Goal: Transaction & Acquisition: Purchase product/service

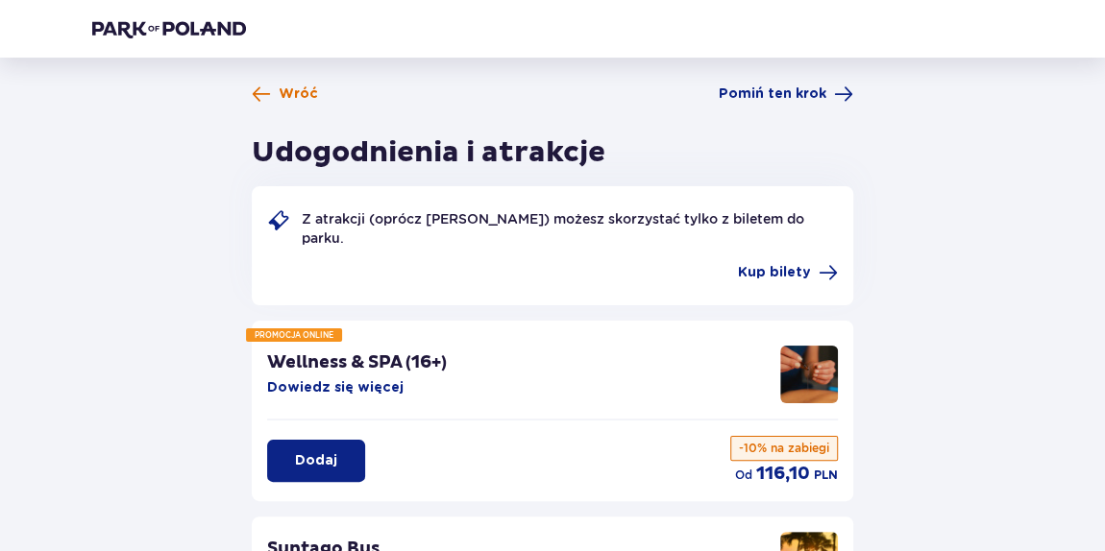
click at [273, 91] on span "Wróć" at bounding box center [285, 94] width 66 height 19
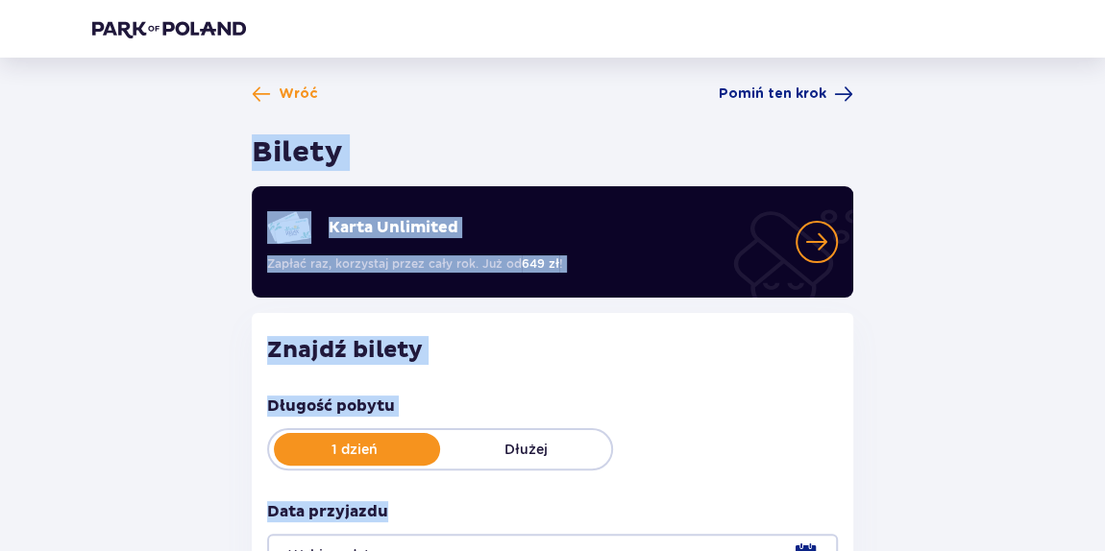
drag, startPoint x: 306, startPoint y: 244, endPoint x: 712, endPoint y: 466, distance: 462.1
click at [709, 467] on div "Wróć Pomiń ten krok Bilety Karta Unlimited Zapłać raz, korzystaj przez cały rok…" at bounding box center [552, 386] width 951 height 603
click at [789, 475] on div "Długość pobytu 1 dzień Dłużej Data przyjazdu" at bounding box center [552, 486] width 571 height 181
drag, startPoint x: 792, startPoint y: 491, endPoint x: 195, endPoint y: 101, distance: 712.7
click at [196, 101] on div "Wróć Pomiń ten krok Bilety Karta Unlimited Zapłać raz, korzystaj przez cały rok…" at bounding box center [552, 386] width 951 height 603
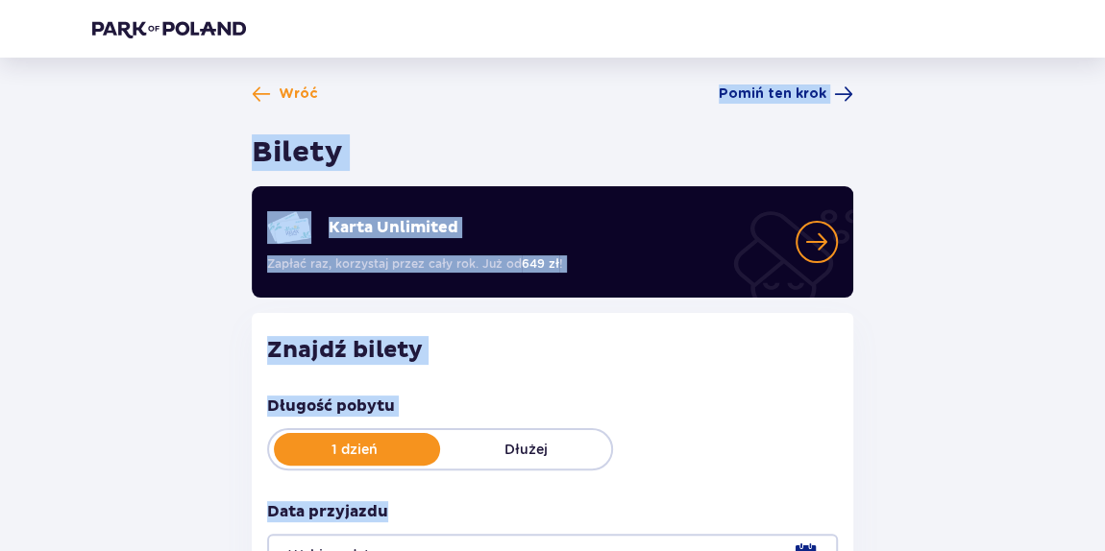
click at [183, 110] on div "Wróć Pomiń ten krok Bilety Karta Unlimited Zapłać raz, korzystaj przez cały rok…" at bounding box center [552, 386] width 951 height 603
drag, startPoint x: 172, startPoint y: 88, endPoint x: 810, endPoint y: 501, distance: 759.9
click at [809, 501] on div "Wróć Pomiń ten krok Bilety Karta Unlimited Zapłać raz, korzystaj przez cały rok…" at bounding box center [552, 430] width 1105 height 745
click at [806, 480] on div "Długość pobytu 1 dzień Dłużej Data przyjazdu" at bounding box center [552, 486] width 571 height 181
drag, startPoint x: 817, startPoint y: 485, endPoint x: 70, endPoint y: 32, distance: 873.3
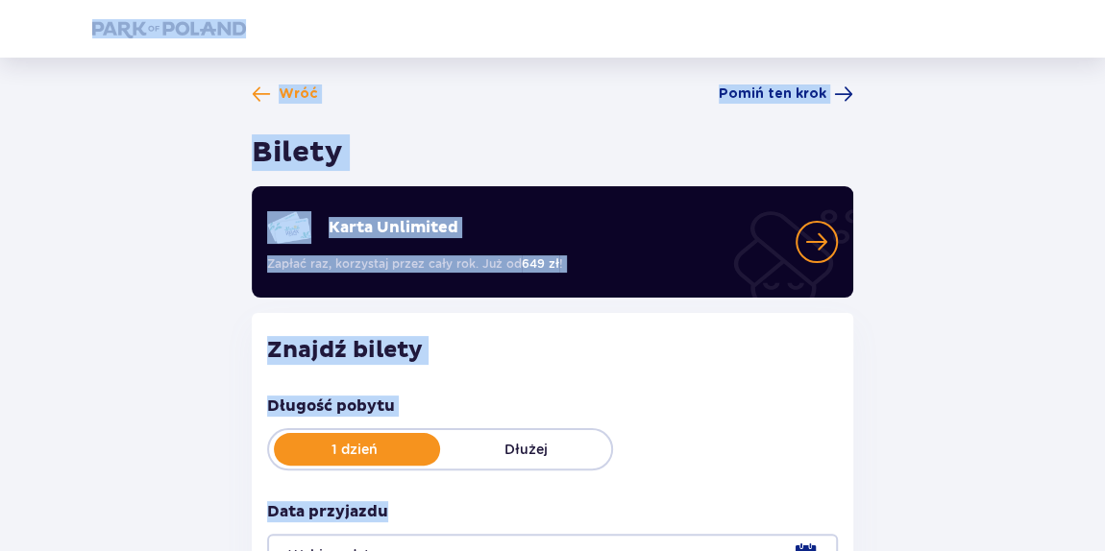
click at [70, 32] on div "Wróć Pomiń ten krok Bilety Karta Unlimited Zapłać raz, korzystaj przez cały rok…" at bounding box center [552, 401] width 1105 height 803
click at [61, 30] on header at bounding box center [552, 29] width 1105 height 58
drag, startPoint x: 69, startPoint y: 35, endPoint x: 651, endPoint y: 507, distance: 749.8
click at [651, 507] on div "Wróć Pomiń ten krok Bilety Karta Unlimited Zapłać raz, korzystaj przez cały rok…" at bounding box center [552, 401] width 1105 height 803
click at [725, 479] on div "Długość pobytu 1 dzień Dłużej Data przyjazdu" at bounding box center [552, 486] width 571 height 181
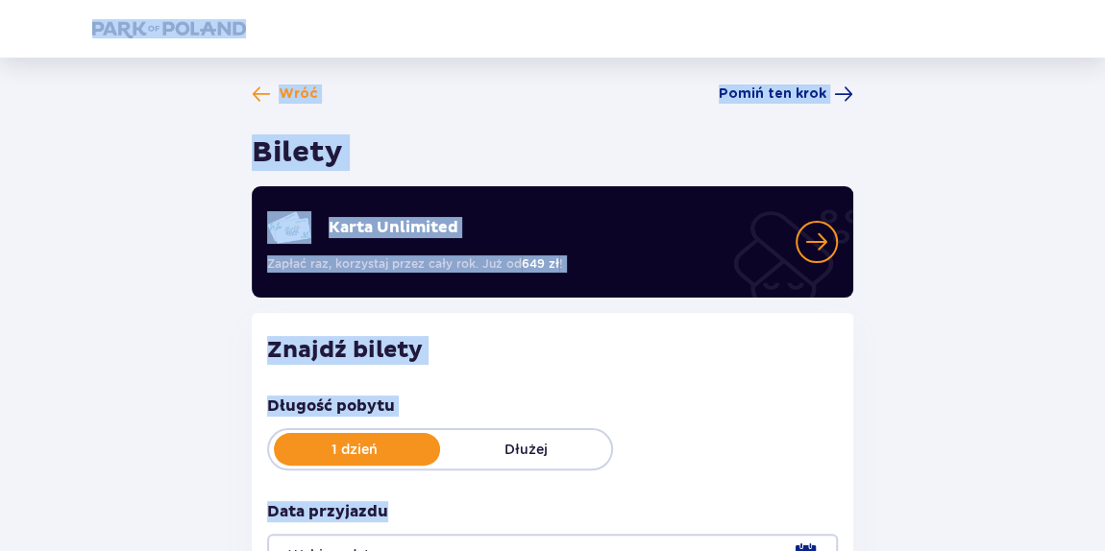
drag, startPoint x: 591, startPoint y: 444, endPoint x: 35, endPoint y: 36, distance: 690.0
click at [35, 36] on div "Wróć Pomiń ten krok Bilety Karta Unlimited Zapłać raz, korzystaj przez cały rok…" at bounding box center [552, 401] width 1105 height 803
click at [450, 108] on div "Wróć Pomiń ten krok Bilety Karta Unlimited Zapłać raz, korzystaj przez cały rok…" at bounding box center [552, 386] width 601 height 603
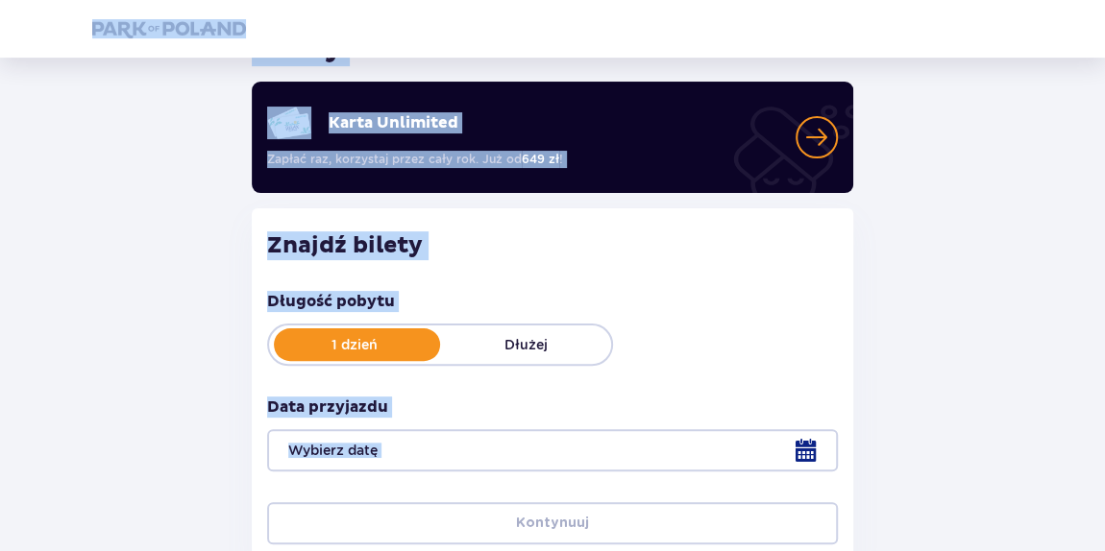
scroll to position [251, 0]
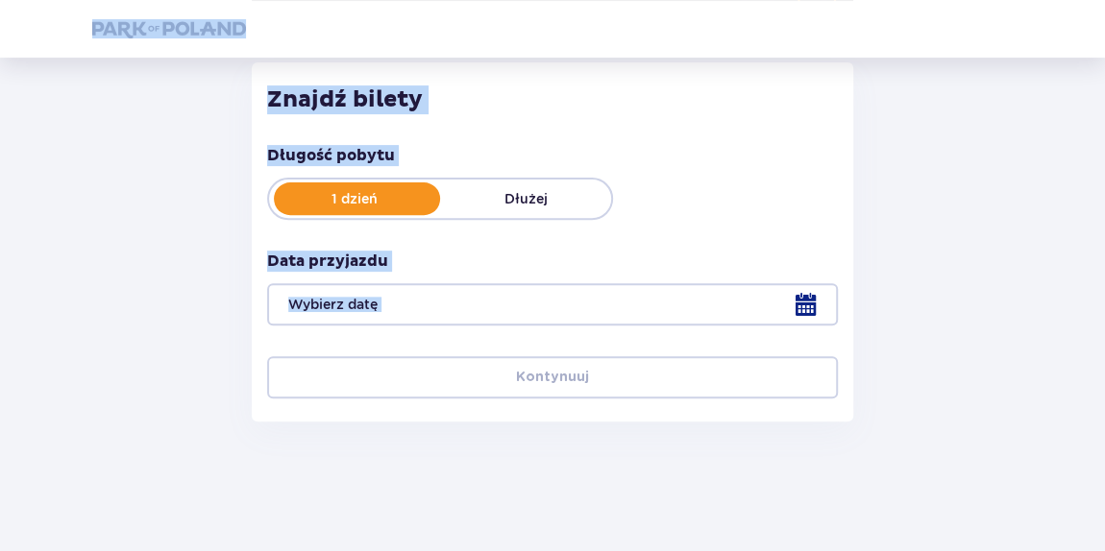
drag, startPoint x: 49, startPoint y: 32, endPoint x: 857, endPoint y: 420, distance: 896.3
click at [817, 549] on div "Wróć Pomiń ten krok Bilety Karta Unlimited Zapłać raz, korzystaj przez cały rok…" at bounding box center [552, 150] width 1105 height 803
click at [917, 413] on div "Wróć Pomiń ten krok Bilety Karta Unlimited Zapłać raz, korzystaj przez cały rok…" at bounding box center [552, 135] width 951 height 603
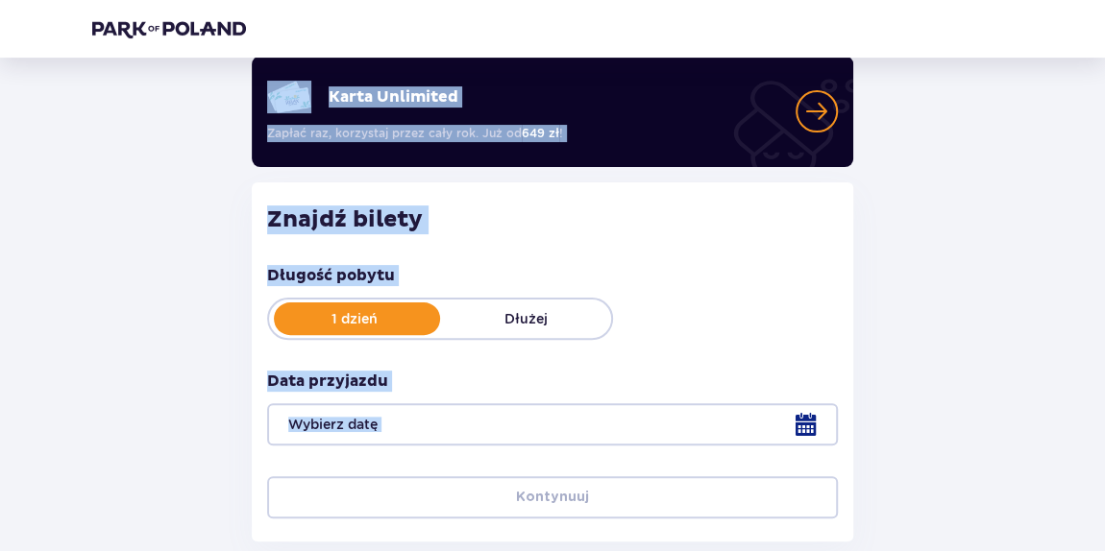
scroll to position [0, 0]
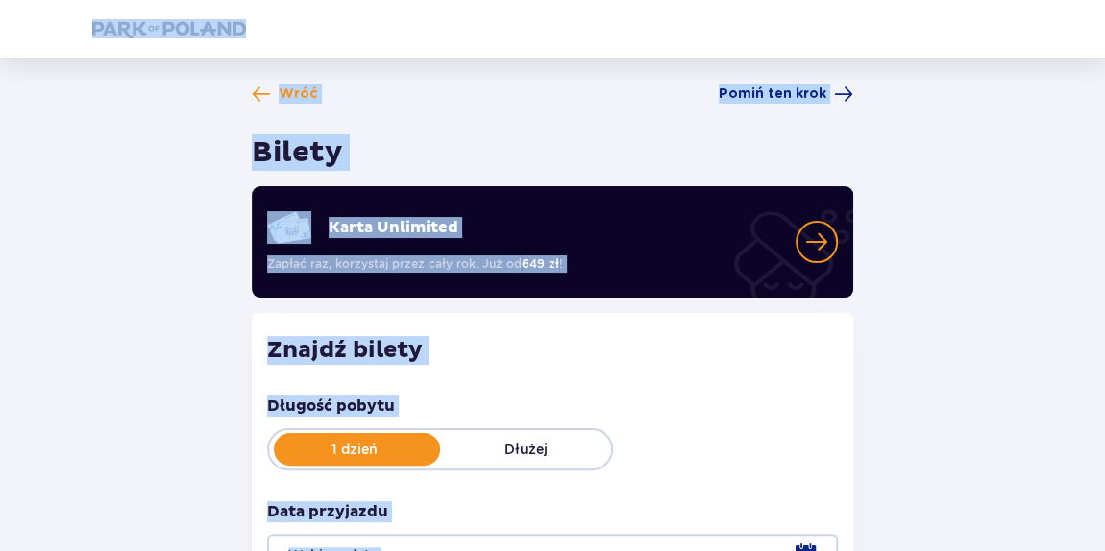
drag, startPoint x: 502, startPoint y: 169, endPoint x: 61, endPoint y: 13, distance: 467.6
click at [61, 13] on div "Wróć Pomiń ten krok Bilety Karta Unlimited Zapłać raz, korzystaj przez cały rok…" at bounding box center [552, 401] width 1105 height 803
click at [97, 93] on div "Wróć Pomiń ten krok Bilety Karta Unlimited Zapłać raz, korzystaj przez cały rok…" at bounding box center [552, 386] width 951 height 603
drag, startPoint x: 74, startPoint y: 17, endPoint x: 895, endPoint y: 497, distance: 951.0
click at [895, 497] on div "Wróć Pomiń ten krok Bilety Karta Unlimited Zapłać raz, korzystaj przez cały rok…" at bounding box center [552, 401] width 1105 height 803
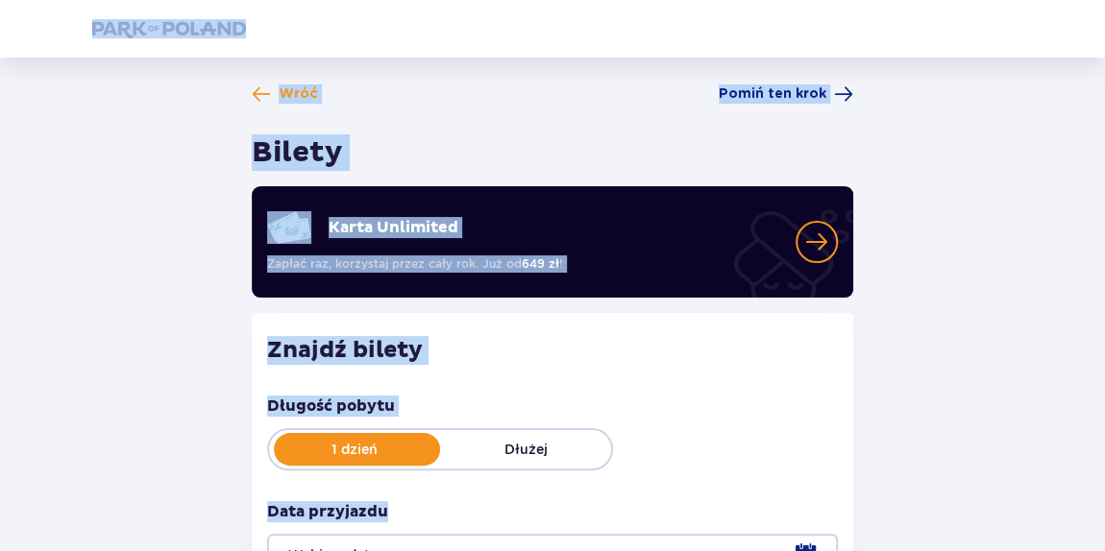
click at [917, 474] on div "Wróć Pomiń ten krok Bilety Karta Unlimited Zapłać raz, korzystaj przez cały rok…" at bounding box center [552, 386] width 951 height 603
drag, startPoint x: 931, startPoint y: 474, endPoint x: 91, endPoint y: 18, distance: 955.1
click at [91, 18] on div "Wróć Pomiń ten krok Bilety Karta Unlimited Zapłać raz, korzystaj przez cały rok…" at bounding box center [552, 401] width 1105 height 803
click at [247, 99] on div "Wróć Pomiń ten krok Bilety Karta Unlimited Zapłać raz, korzystaj przez cały rok…" at bounding box center [552, 386] width 632 height 603
click at [159, 118] on div "Wróć Pomiń ten krok Bilety Karta Unlimited Zapłać raz, korzystaj przez cały rok…" at bounding box center [552, 386] width 951 height 603
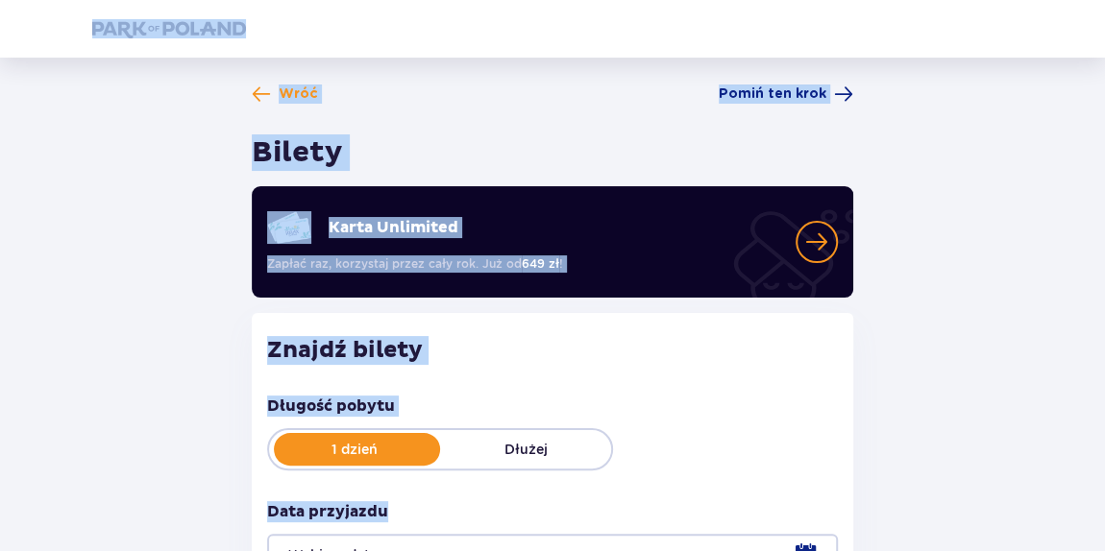
click at [95, 16] on header at bounding box center [552, 29] width 1105 height 58
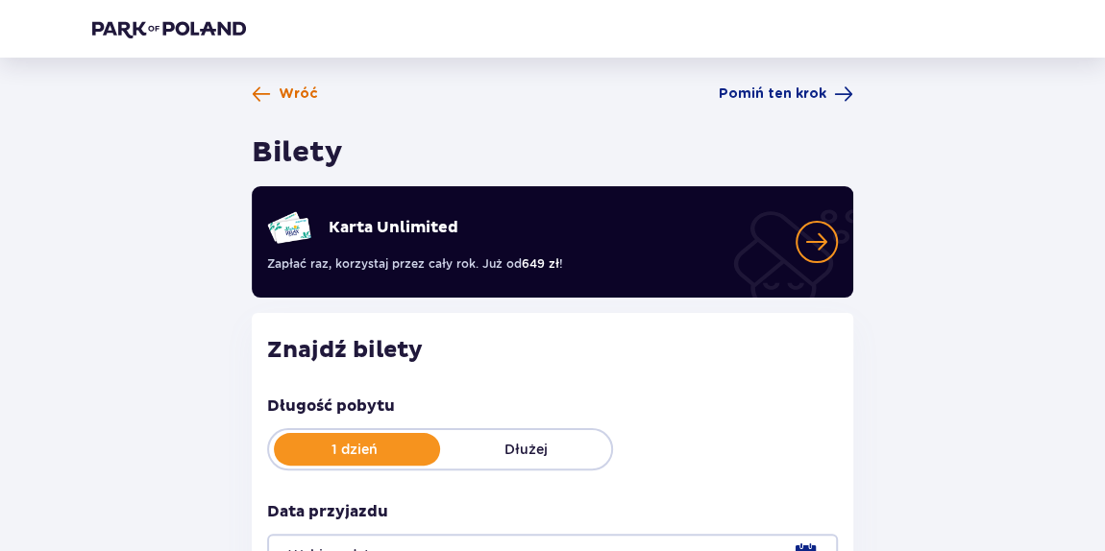
click at [293, 97] on span "Wróć" at bounding box center [298, 94] width 39 height 19
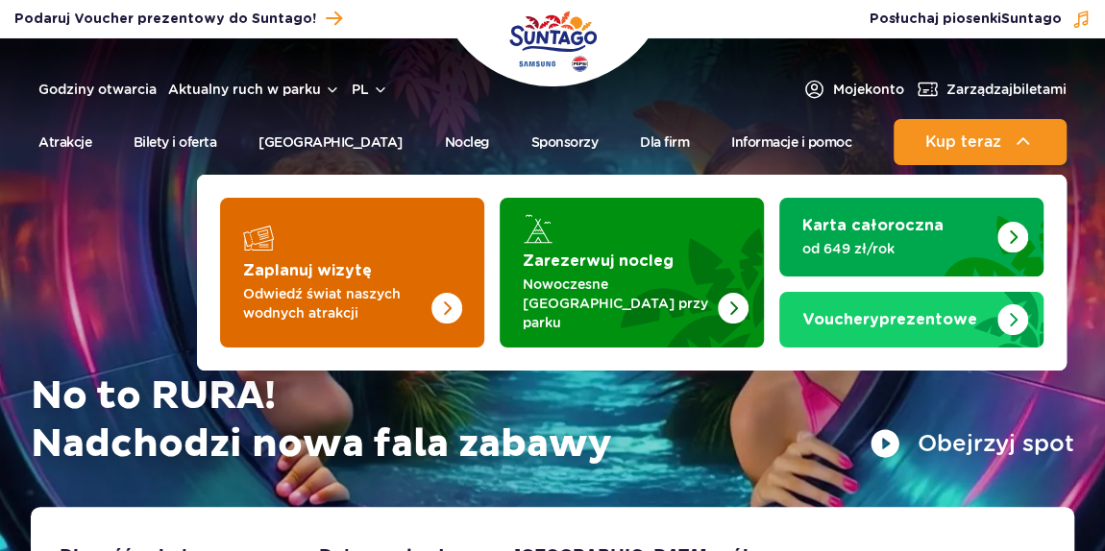
click at [432, 259] on img "Zaplanuj wizytę" at bounding box center [407, 273] width 153 height 150
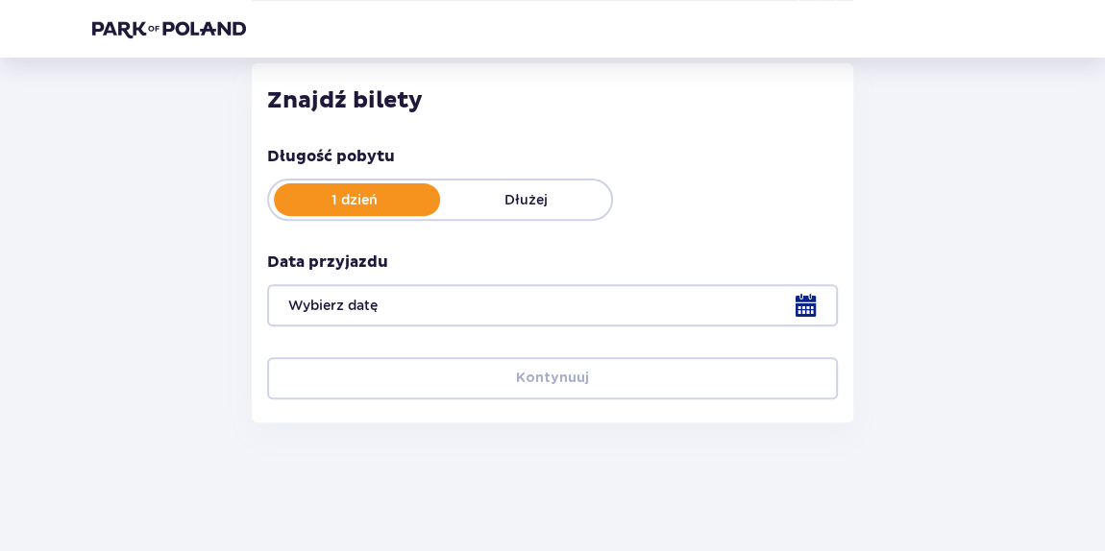
scroll to position [251, 0]
click at [815, 302] on div at bounding box center [552, 304] width 571 height 42
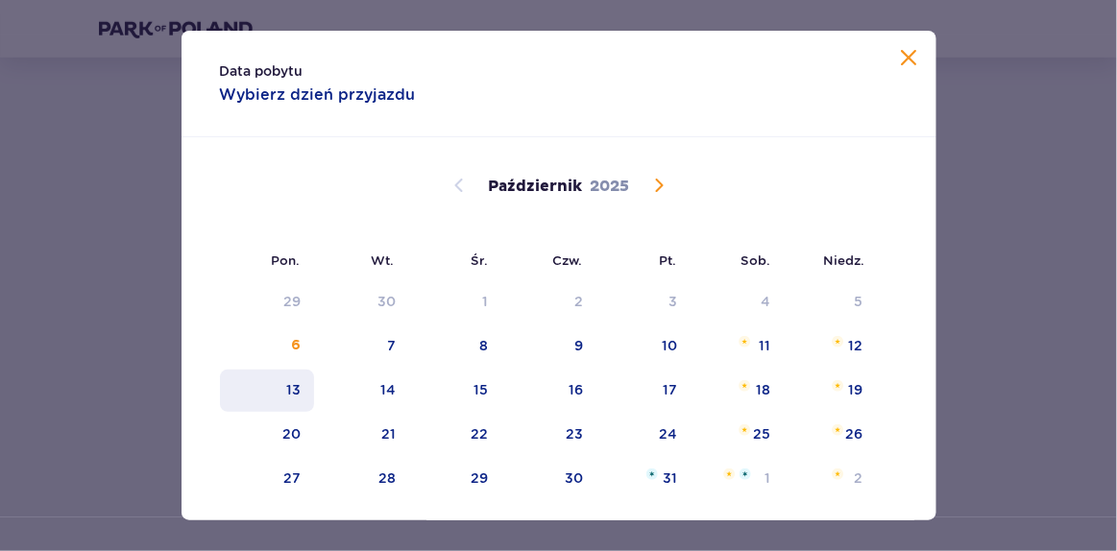
click at [292, 397] on div "13" at bounding box center [293, 389] width 14 height 19
type input "13.10.25"
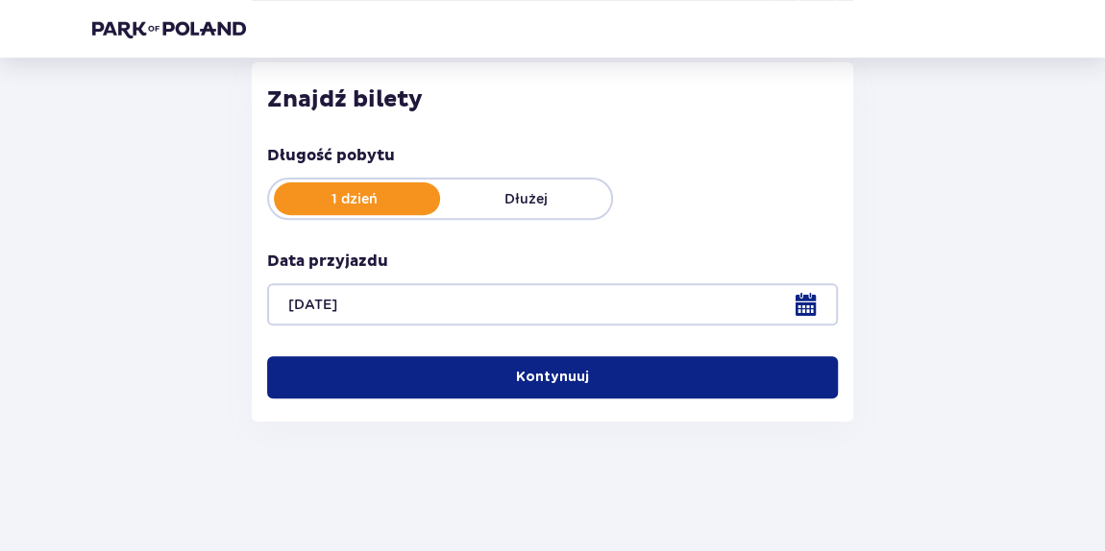
click at [483, 368] on button "Kontynuuj" at bounding box center [552, 377] width 571 height 42
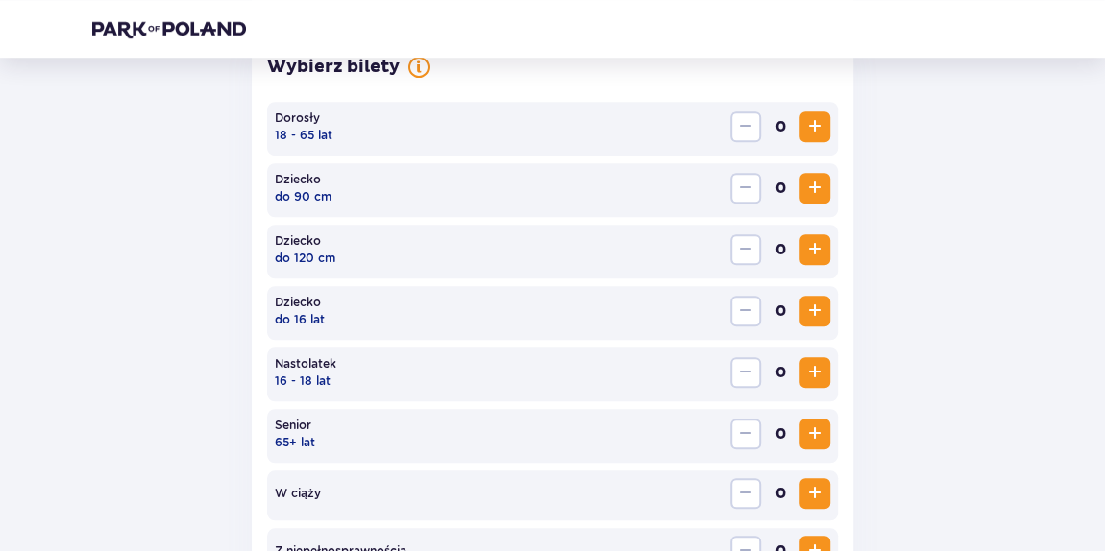
scroll to position [591, 0]
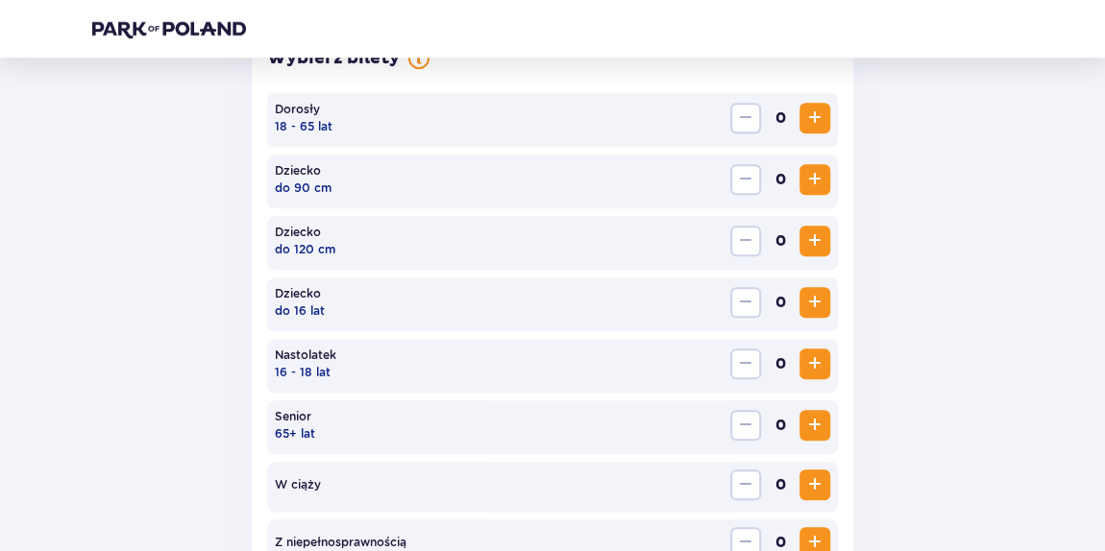
click at [818, 112] on span "Zwiększ" at bounding box center [814, 118] width 23 height 23
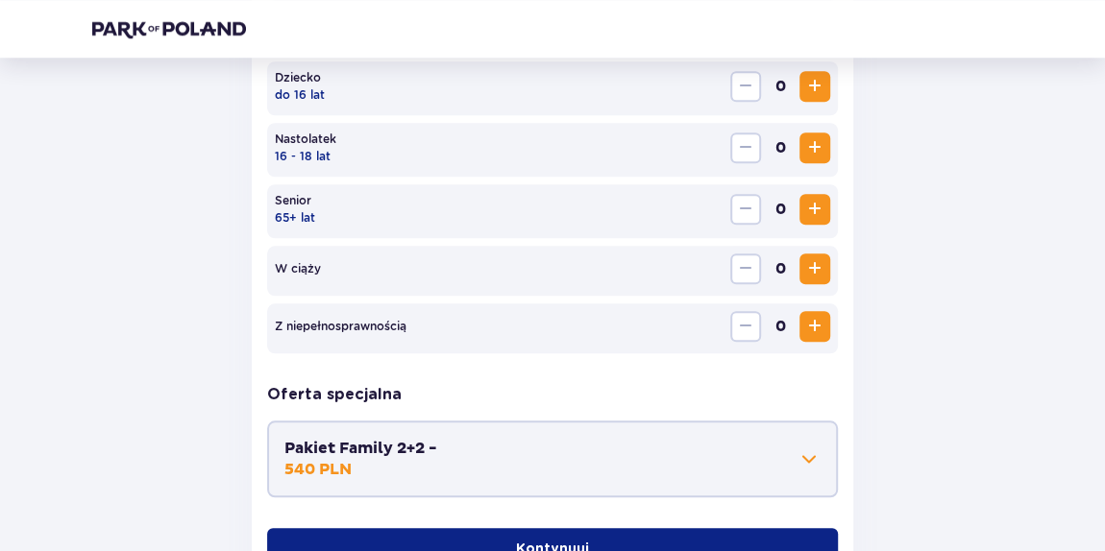
scroll to position [964, 0]
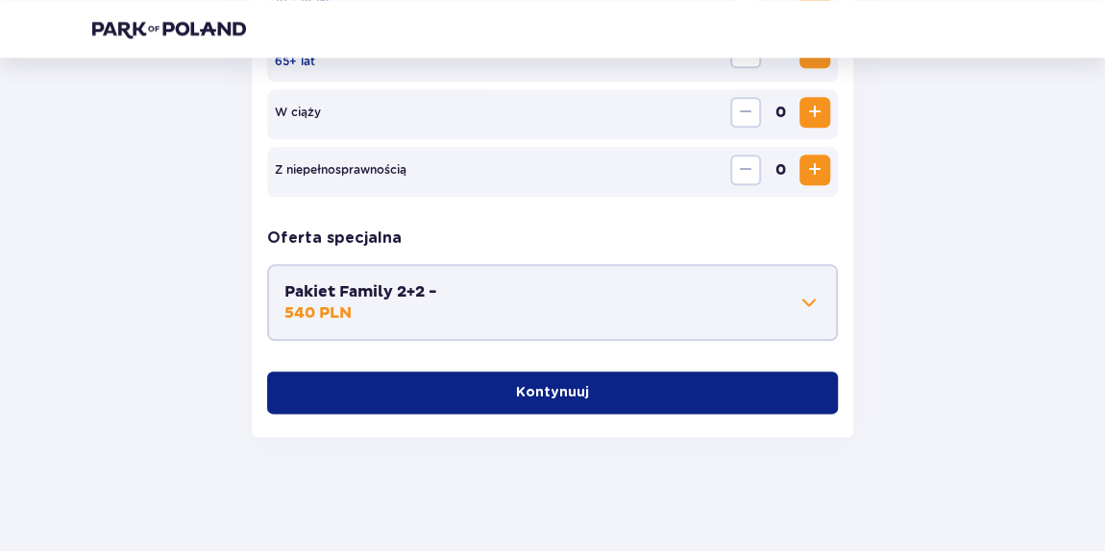
click at [525, 399] on p "Kontynuuj" at bounding box center [552, 392] width 73 height 19
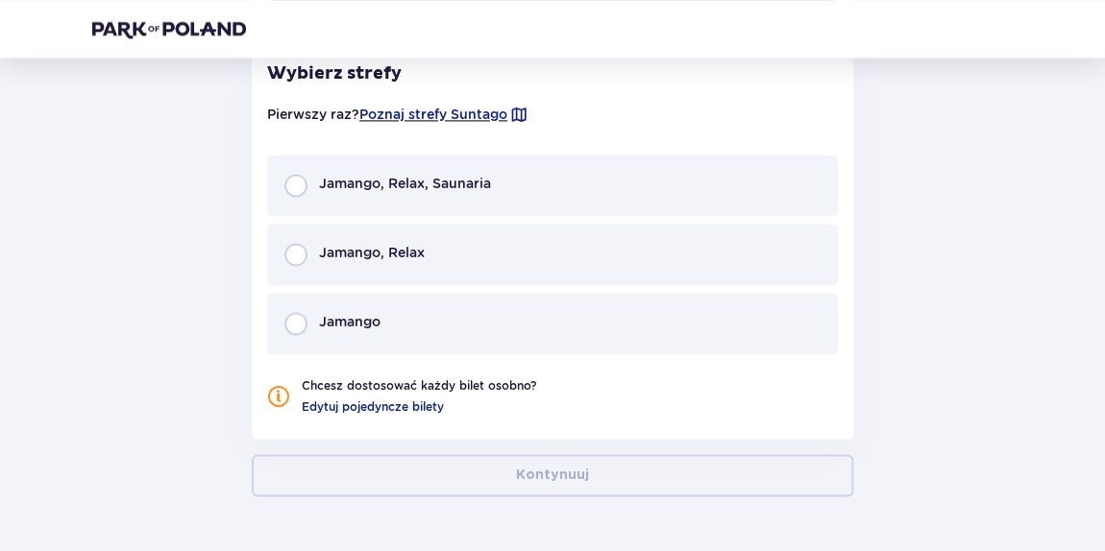
click at [408, 200] on div "Jamango, Relax, Saunaria" at bounding box center [552, 185] width 571 height 61
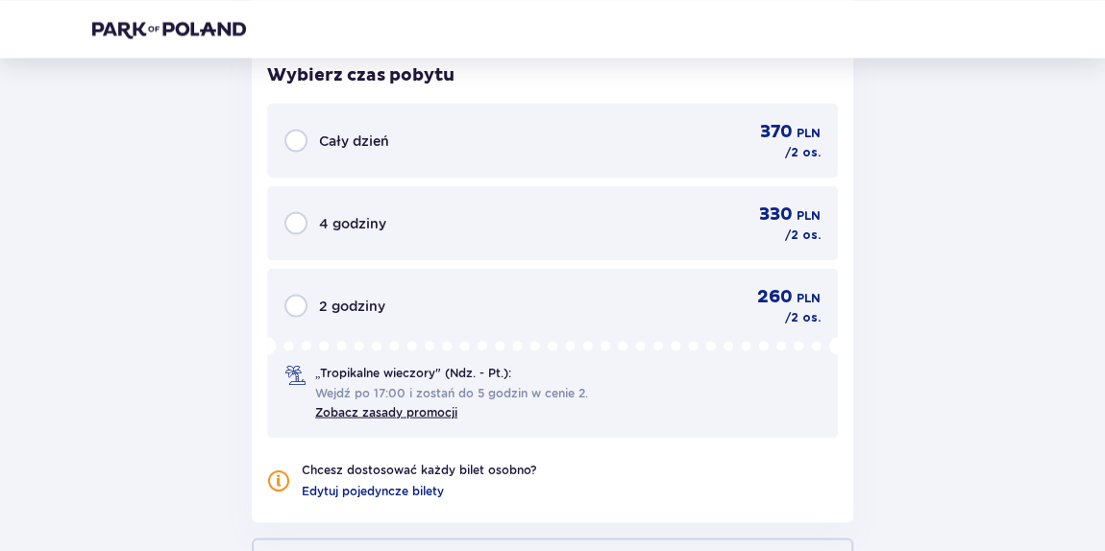
scroll to position [1719, 0]
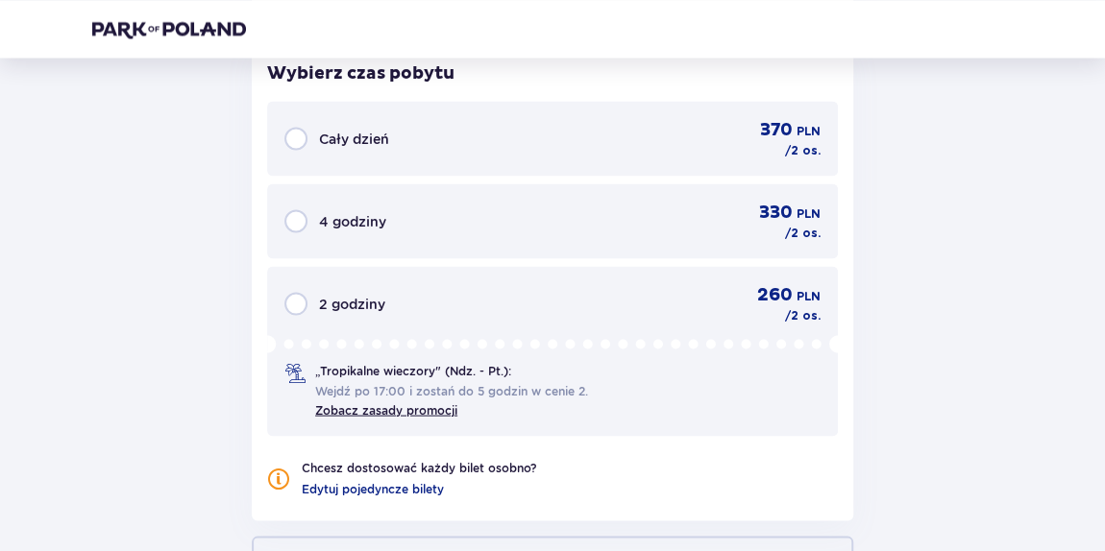
click at [427, 143] on div "Cały dzień 370 PLN / 2 os." at bounding box center [552, 138] width 536 height 40
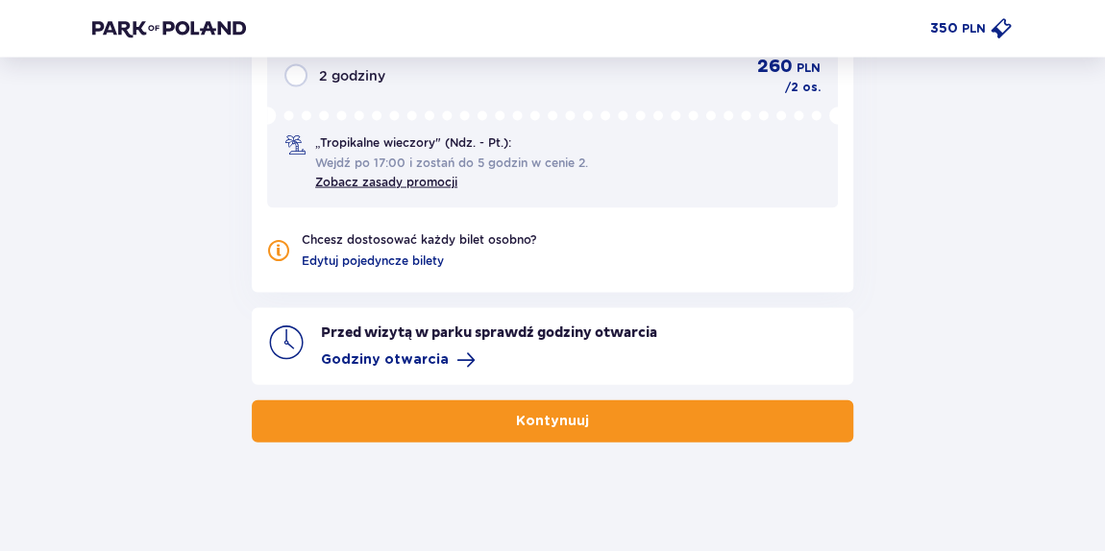
scroll to position [1950, 0]
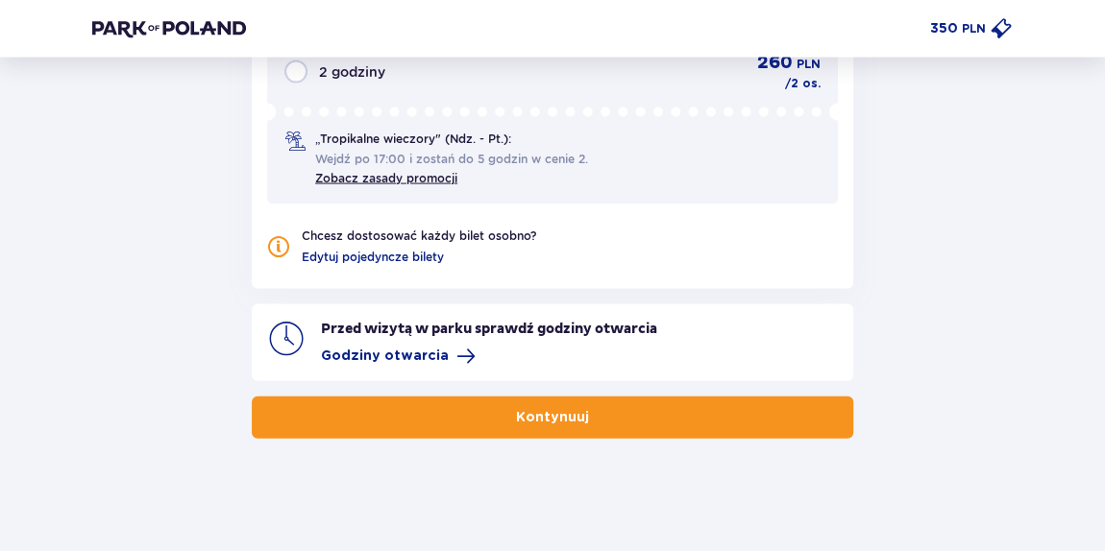
click at [561, 397] on button "Kontynuuj" at bounding box center [552, 418] width 601 height 42
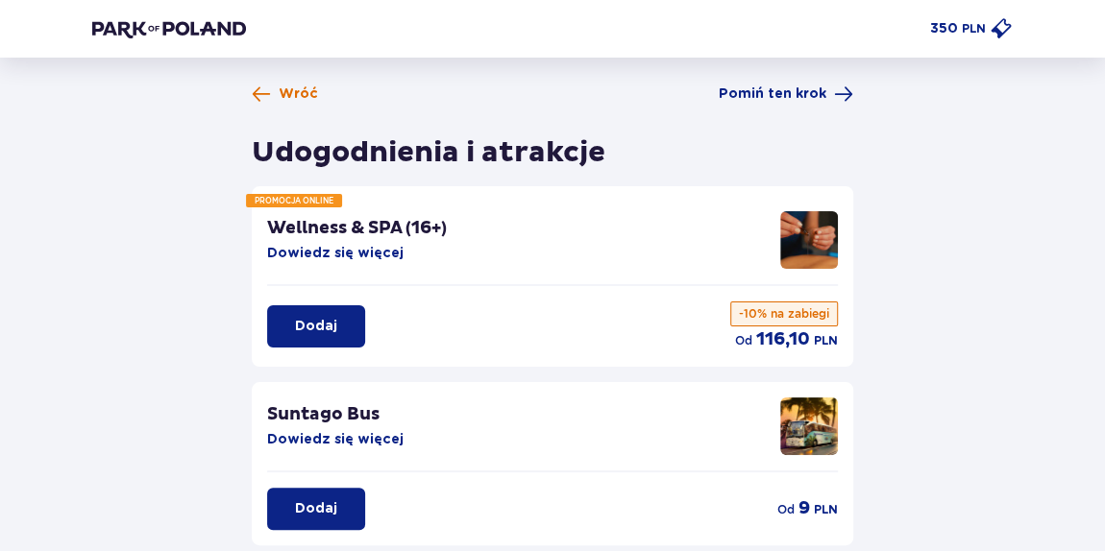
click at [285, 99] on span "Wróć" at bounding box center [298, 94] width 39 height 19
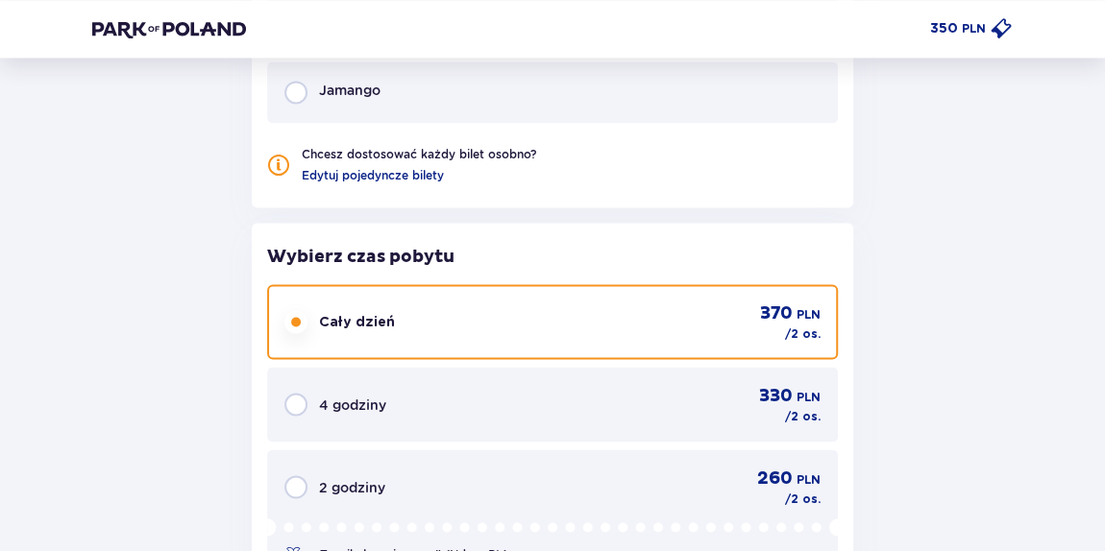
scroll to position [1572, 0]
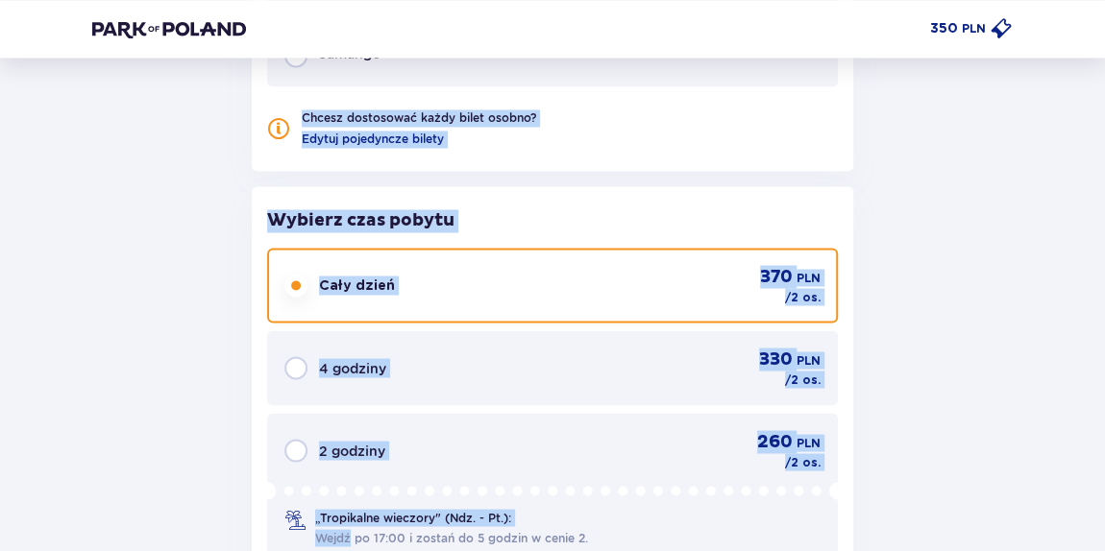
drag, startPoint x: 166, startPoint y: 195, endPoint x: 281, endPoint y: 490, distance: 316.3
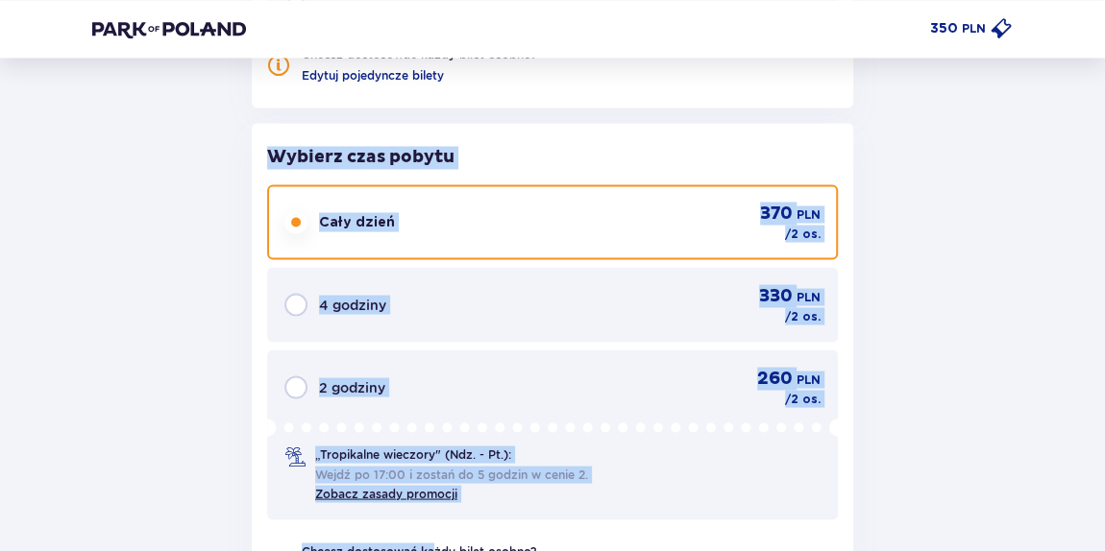
drag, startPoint x: 183, startPoint y: 195, endPoint x: 302, endPoint y: 403, distance: 240.1
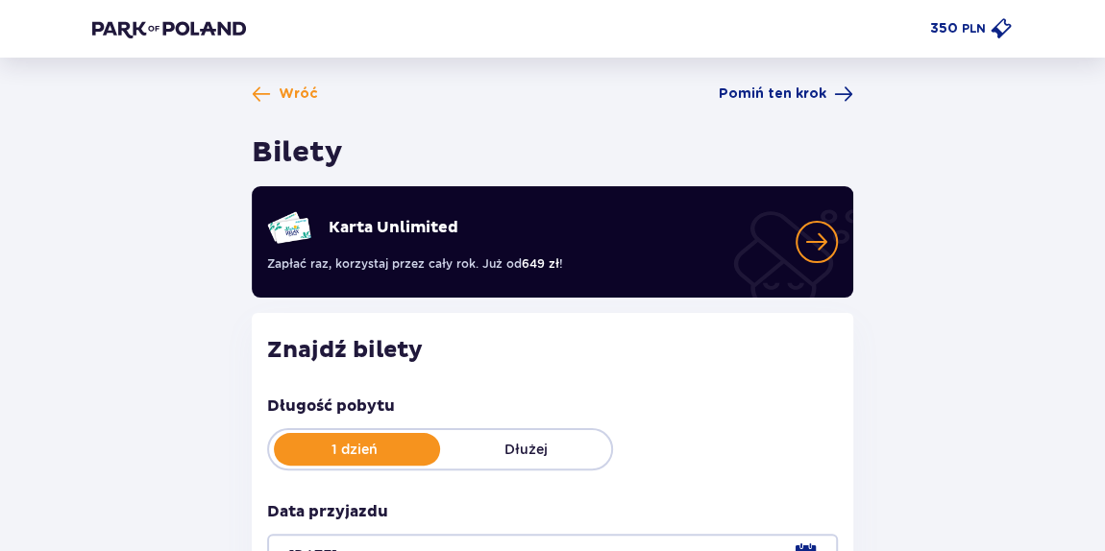
scroll to position [0, 0]
click at [303, 95] on span "Wróć" at bounding box center [298, 94] width 39 height 19
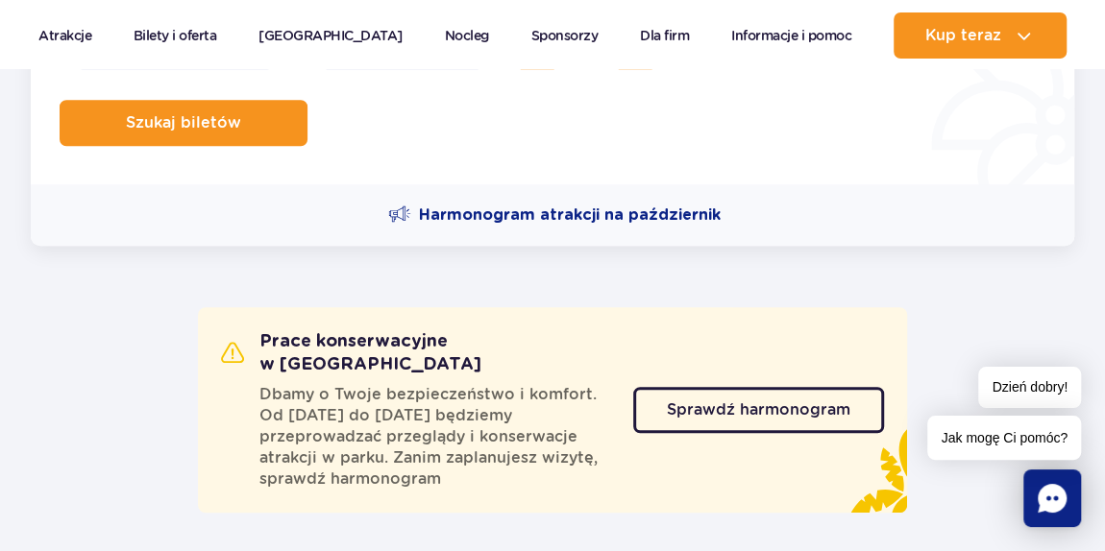
scroll to position [524, 0]
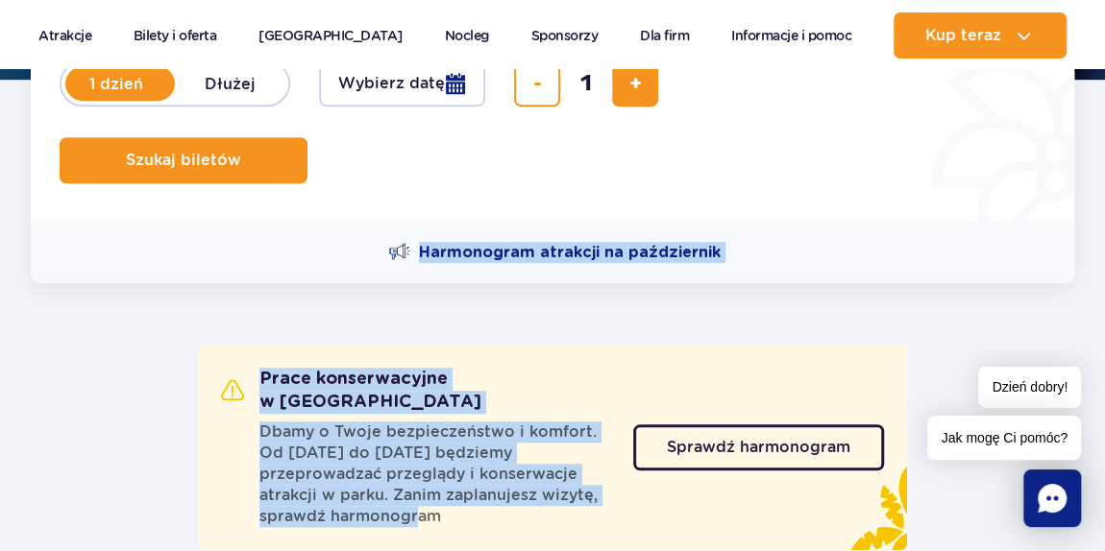
drag, startPoint x: 218, startPoint y: 221, endPoint x: 303, endPoint y: 510, distance: 301.3
click at [176, 318] on section "Prace konserwacyjne w Suntago Dbamy o Twoje bezpieczeństwo i komfort. Od 6 paźd…" at bounding box center [552, 418] width 1105 height 271
click at [687, 440] on span "Sprawdź harmonogram" at bounding box center [743, 447] width 183 height 15
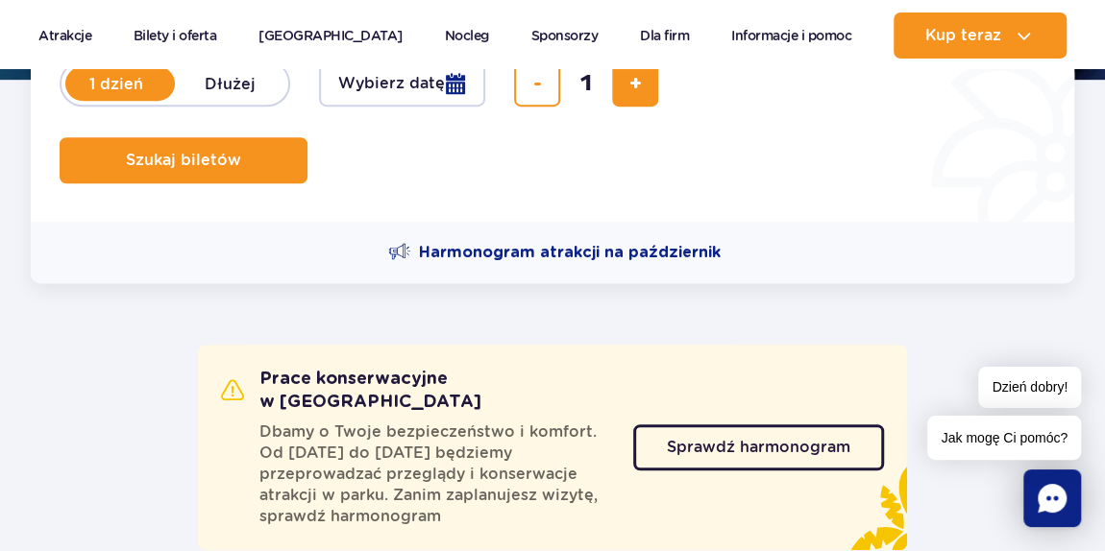
click at [311, 243] on div "Harmonogram atrakcji na październik" at bounding box center [552, 252] width 1043 height 61
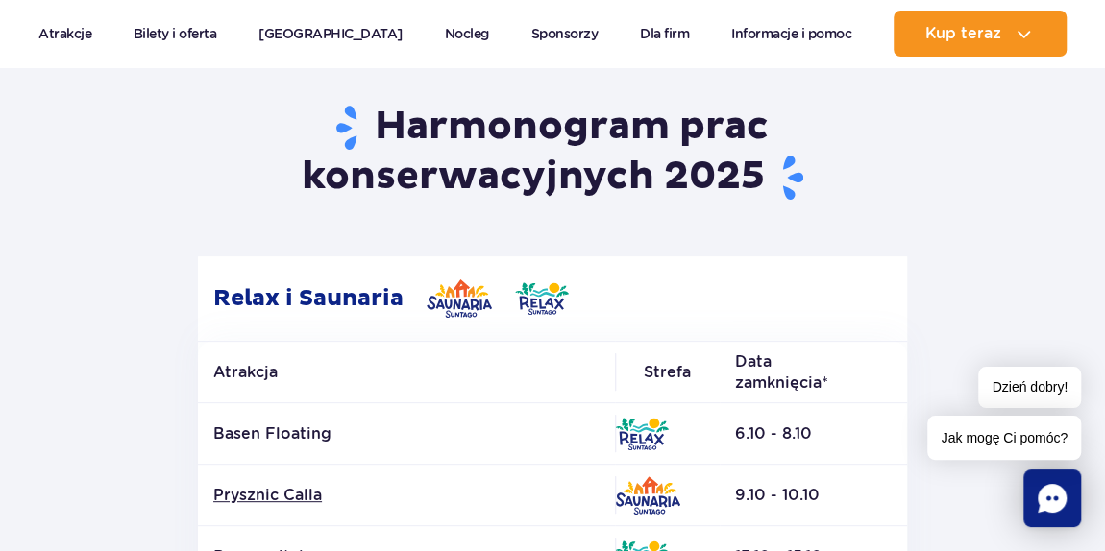
scroll to position [261, 0]
